Goal: Find contact information

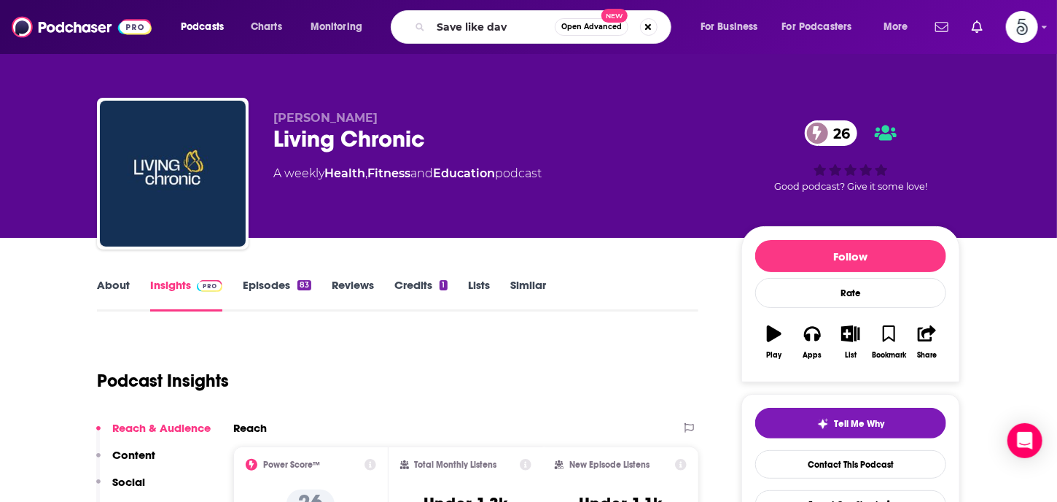
type input "Save like [PERSON_NAME]"
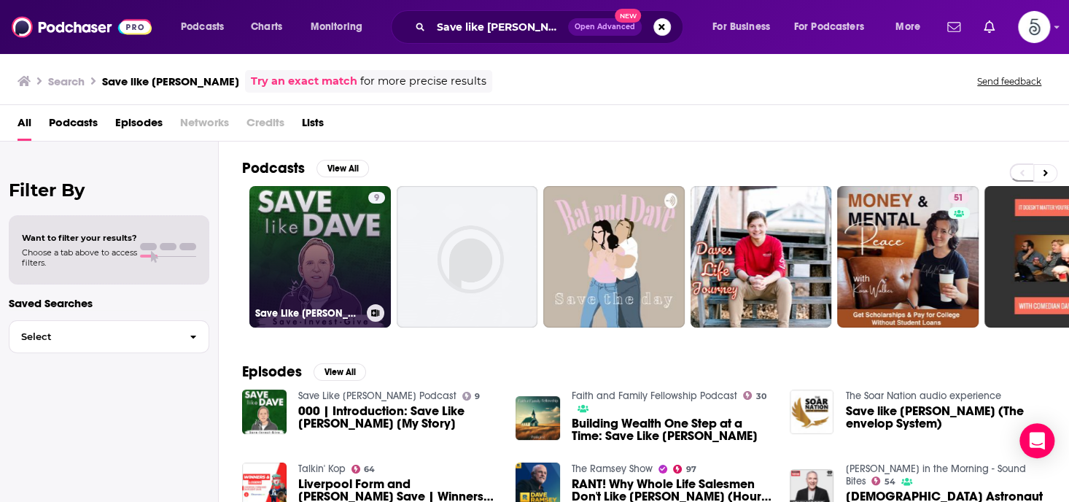
click at [313, 247] on link "9 Save Like [PERSON_NAME] Podcast" at bounding box center [319, 256] width 141 height 141
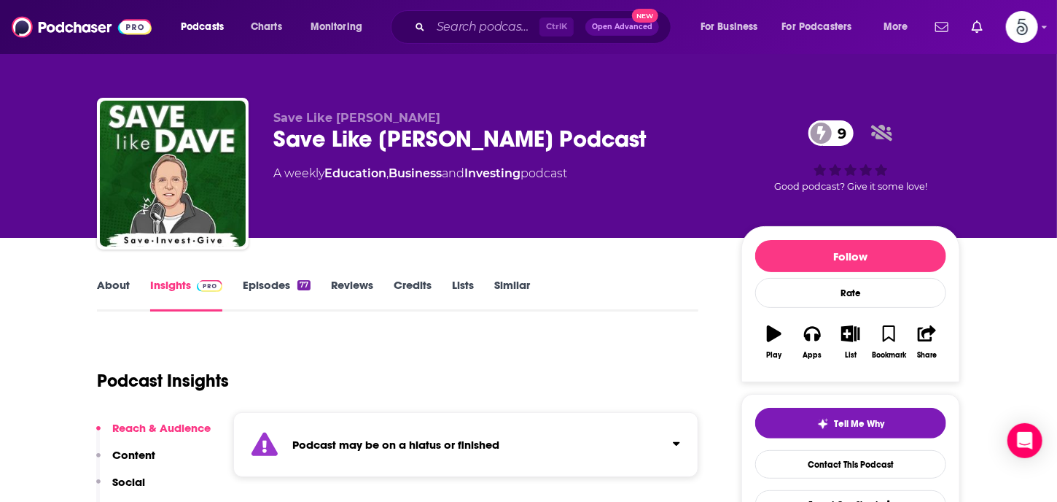
click at [175, 280] on link "Insights" at bounding box center [186, 295] width 72 height 34
click at [178, 287] on link "Insights" at bounding box center [186, 295] width 72 height 34
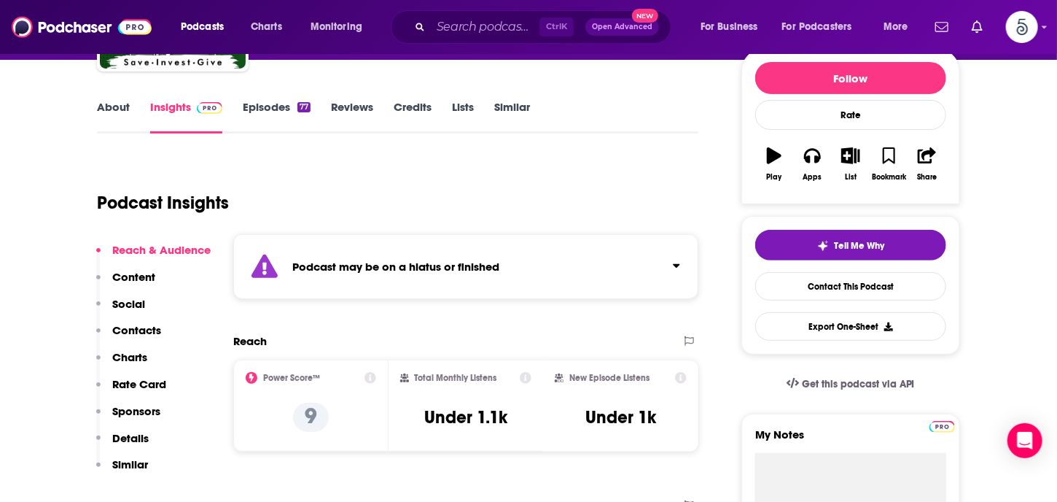
scroll to position [197, 0]
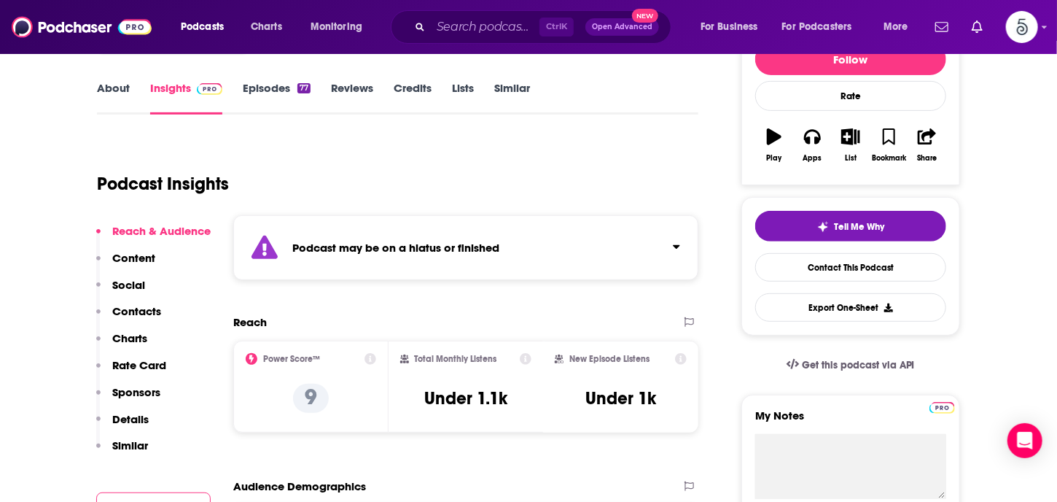
click at [146, 308] on p "Contacts" at bounding box center [136, 311] width 49 height 14
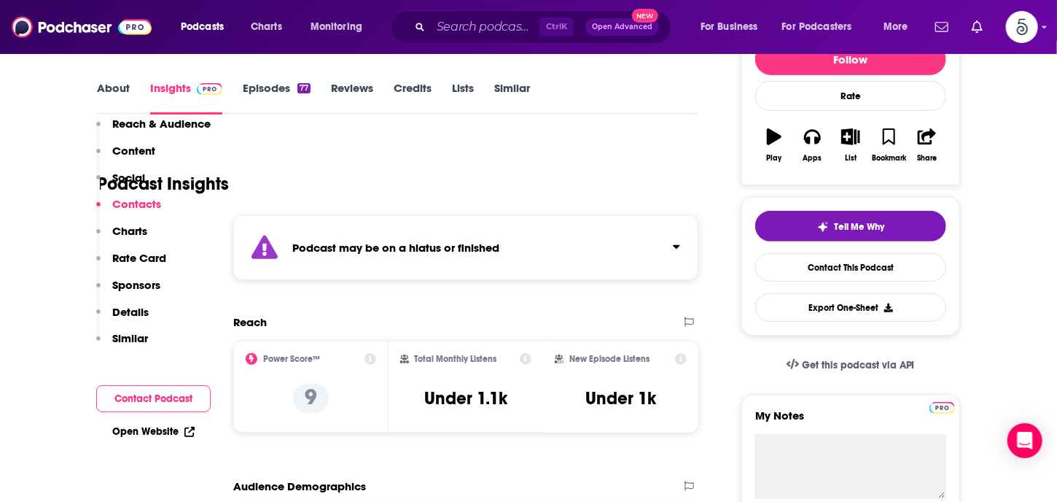
scroll to position [1070, 0]
